Goal: Find specific page/section: Find specific page/section

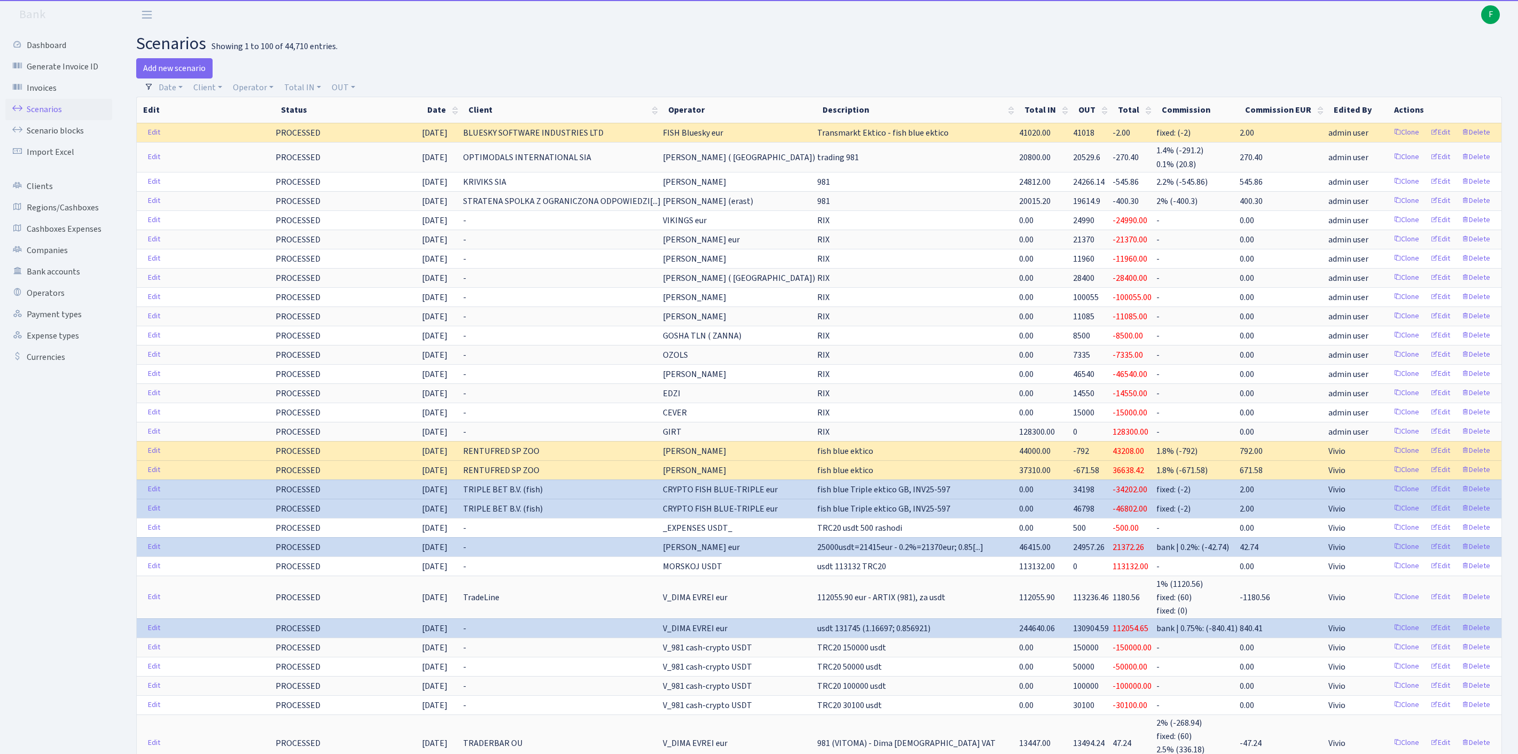
select select "100"
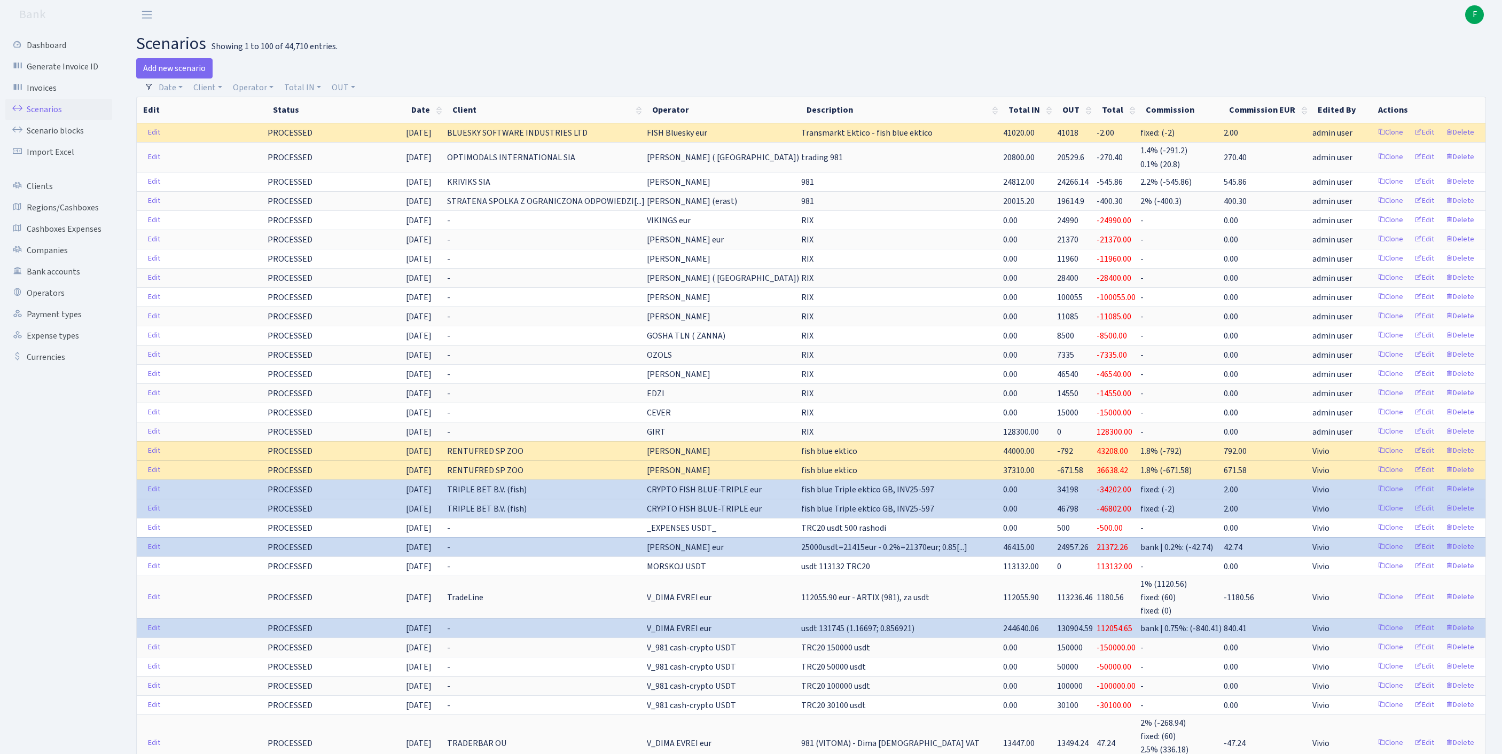
click at [268, 94] on link "Operator" at bounding box center [253, 88] width 49 height 18
click at [277, 131] on input "search" at bounding box center [276, 125] width 89 height 17
type input "edz"
click at [287, 155] on li "EDZI" at bounding box center [276, 145] width 91 height 19
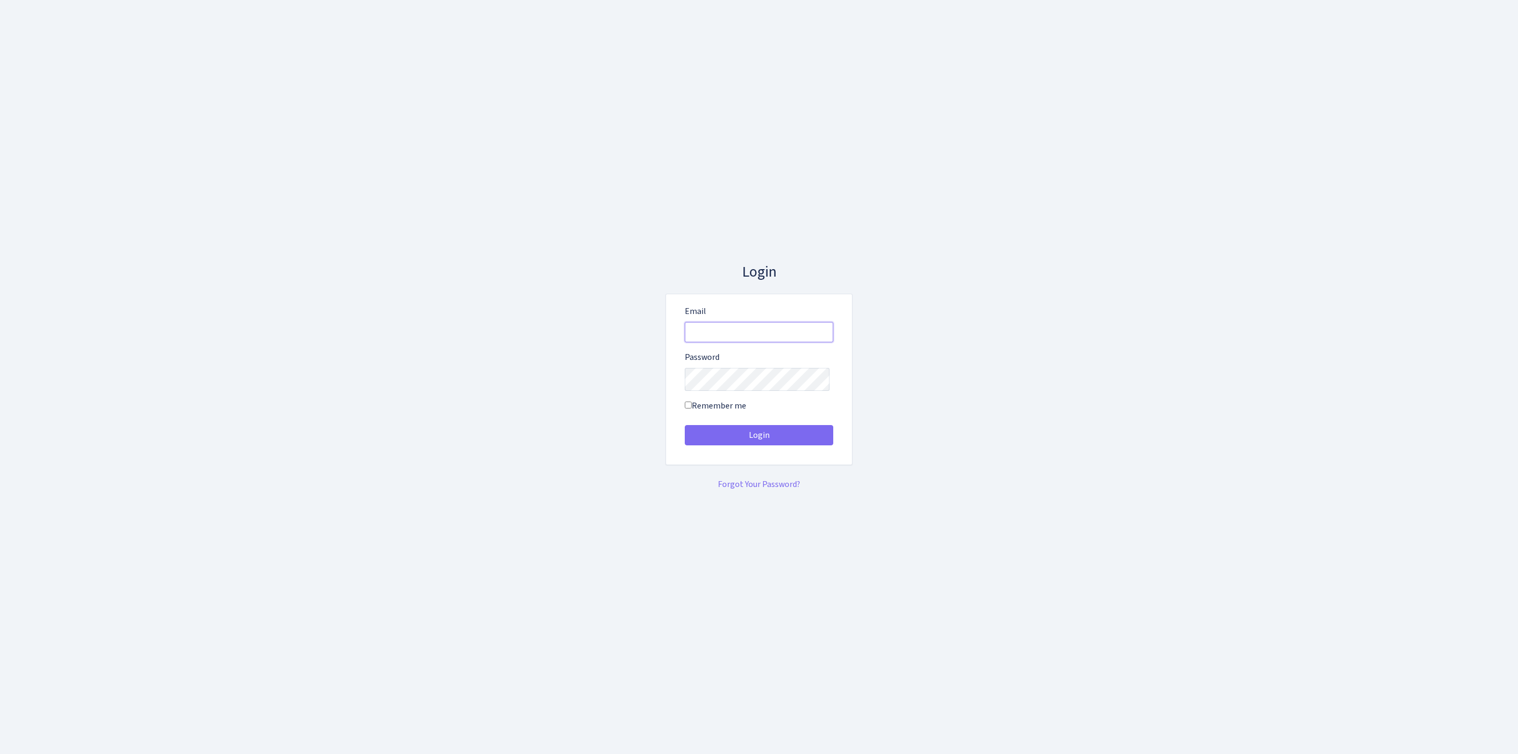
type input "[EMAIL_ADDRESS][DOMAIN_NAME]"
click at [759, 439] on button "Login" at bounding box center [759, 435] width 148 height 20
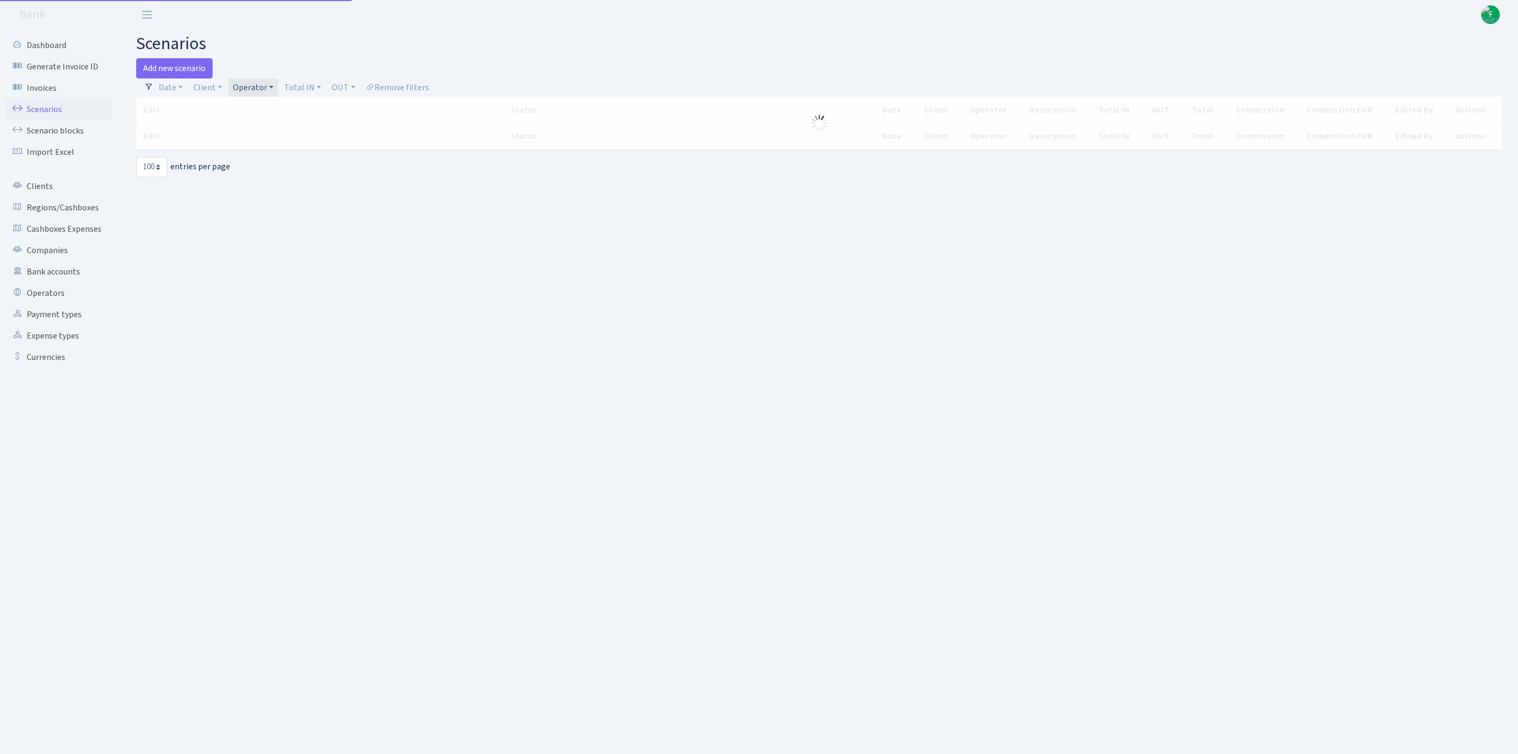
select select "100"
